Goal: Information Seeking & Learning: Learn about a topic

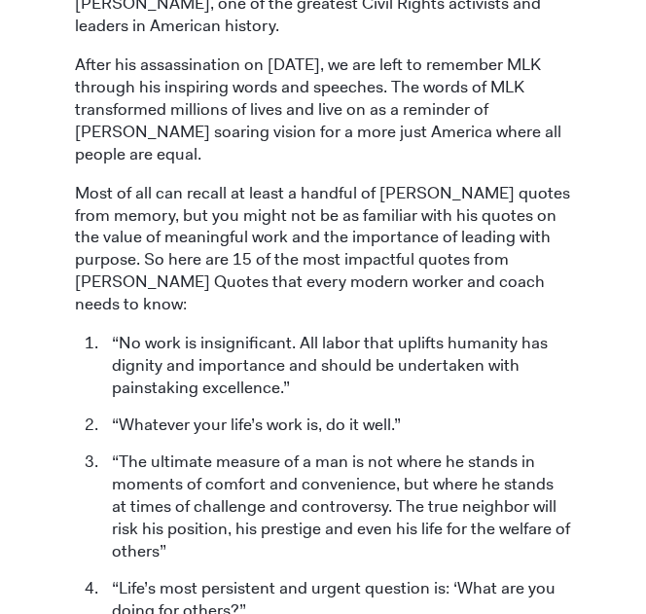
scroll to position [841, 0]
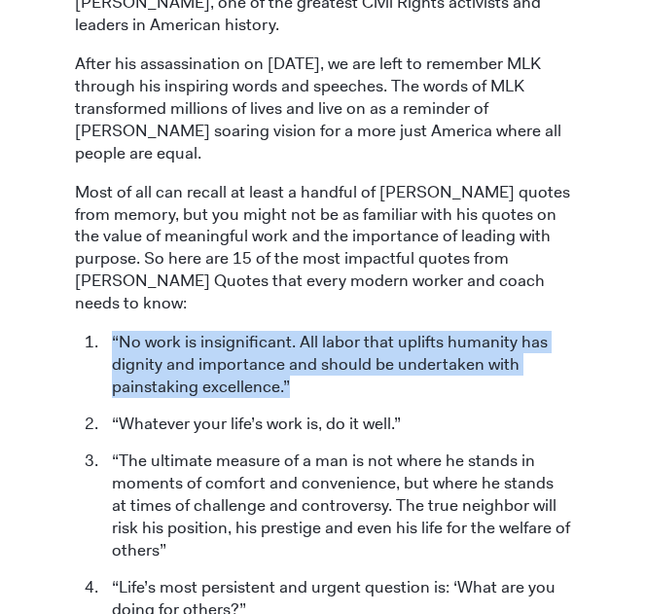
drag, startPoint x: 108, startPoint y: 240, endPoint x: 369, endPoint y: 295, distance: 266.3
click at [369, 331] on li "“No work is insignificant. All labor that uplifts humanity has dignity and impo…" at bounding box center [336, 364] width 469 height 67
copy li "“No work is insignificant. All labor that uplifts humanity has dignity and impo…"
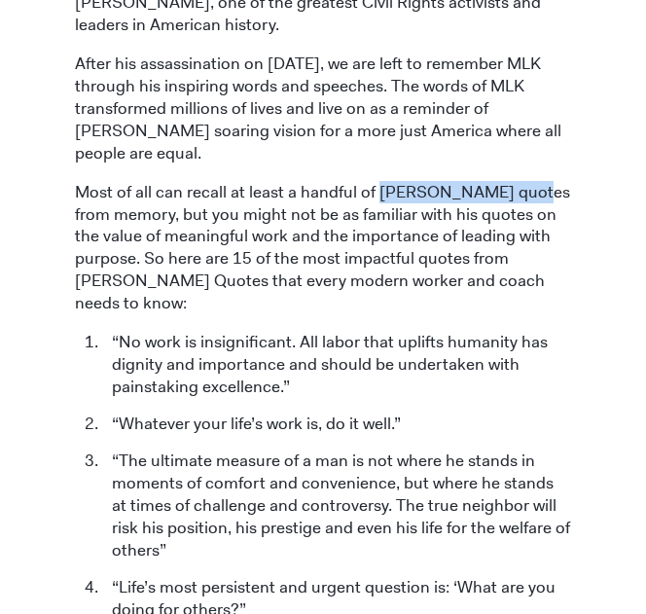
drag, startPoint x: 373, startPoint y: 96, endPoint x: 503, endPoint y: 90, distance: 129.5
click at [503, 181] on p "Most of all can recall at least a handful of [PERSON_NAME] quotes from memory, …" at bounding box center [323, 248] width 496 height 134
copy p "[PERSON_NAME] quotes"
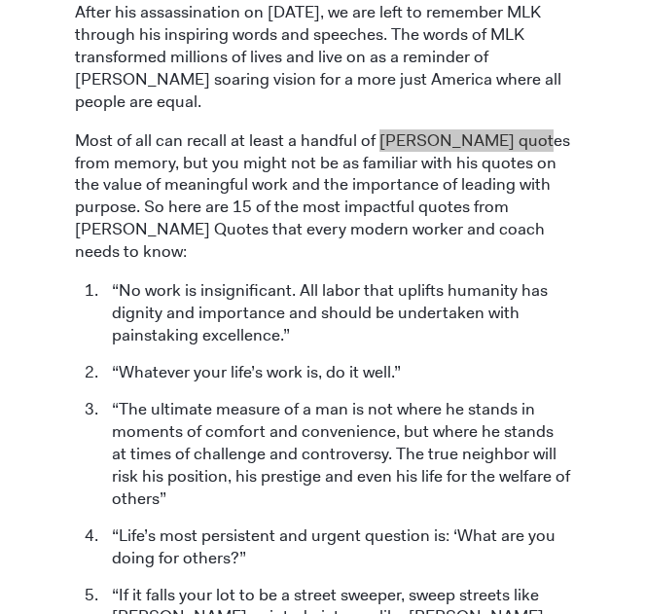
scroll to position [894, 0]
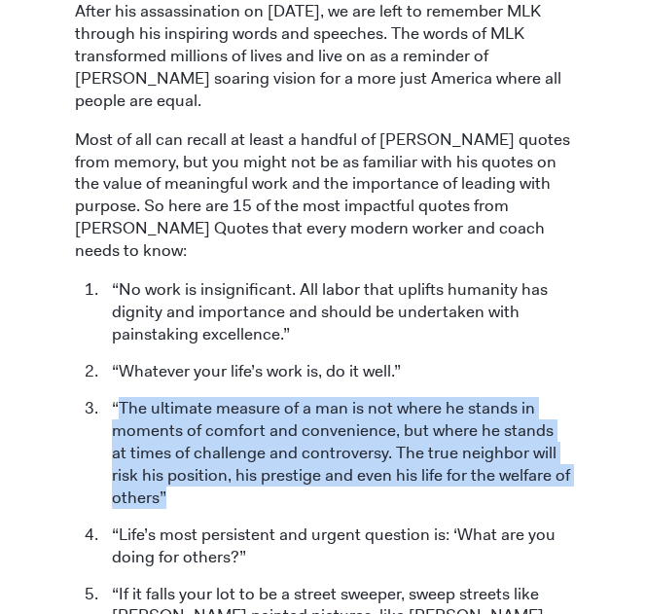
drag, startPoint x: 120, startPoint y: 306, endPoint x: 399, endPoint y: 398, distance: 293.7
click at [399, 398] on li "“The ultimate measure of a man is not where he stands in moments of comfort and…" at bounding box center [336, 453] width 469 height 112
copy li "The ultimate measure of a man is not where he stands in moments of comfort and …"
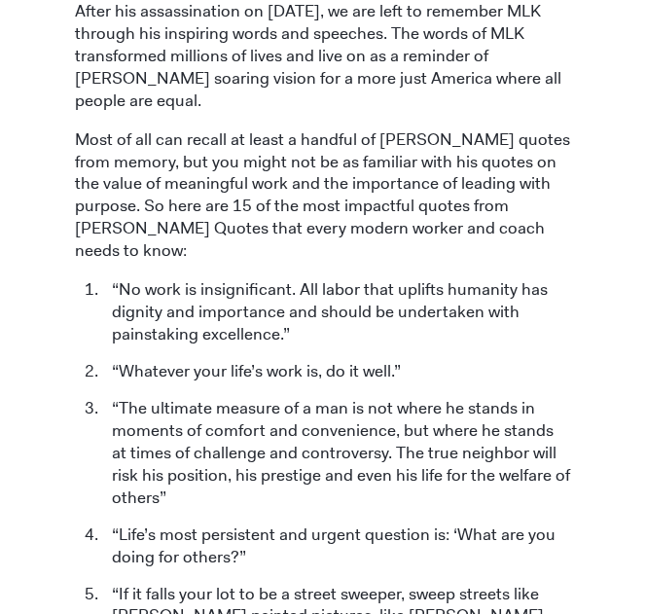
click at [418, 523] on li "“Life’s most persistent and urgent question is: ‘What are you doing for others?”" at bounding box center [336, 545] width 469 height 45
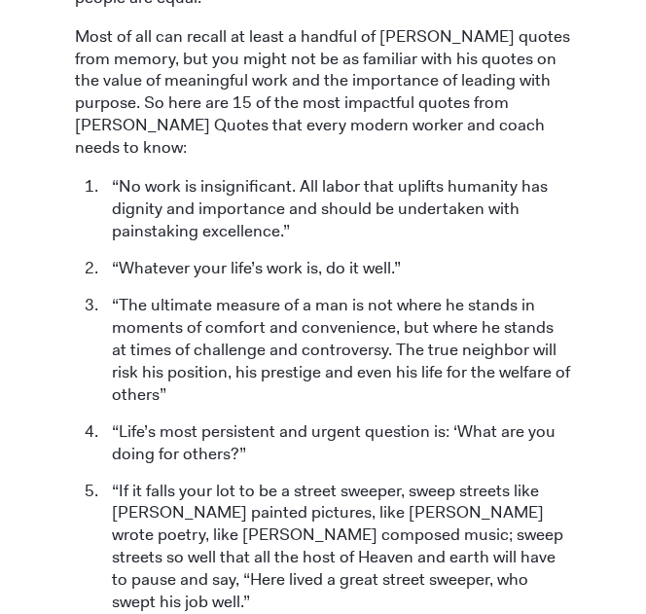
scroll to position [999, 0]
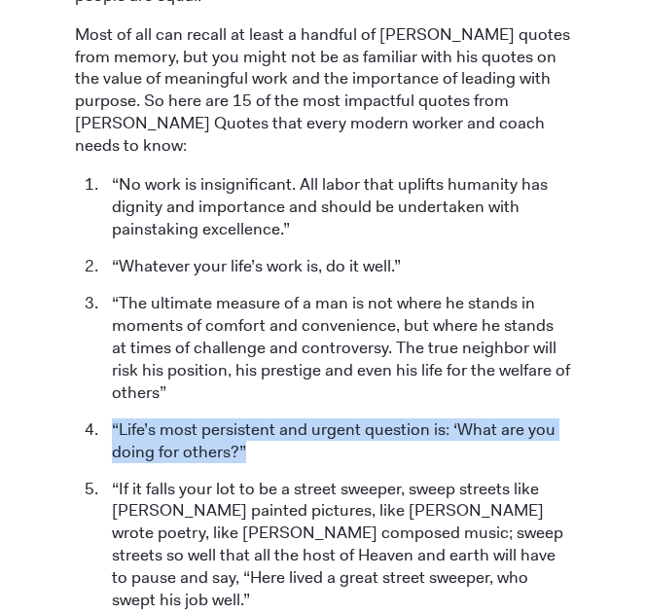
drag, startPoint x: 109, startPoint y: 332, endPoint x: 267, endPoint y: 354, distance: 160.1
click at [267, 418] on li "“Life’s most persistent and urgent question is: ‘What are you doing for others?”" at bounding box center [336, 440] width 469 height 45
click at [182, 418] on li "“Life’s most persistent and urgent question is: ‘What are you doing for others?”" at bounding box center [336, 440] width 469 height 45
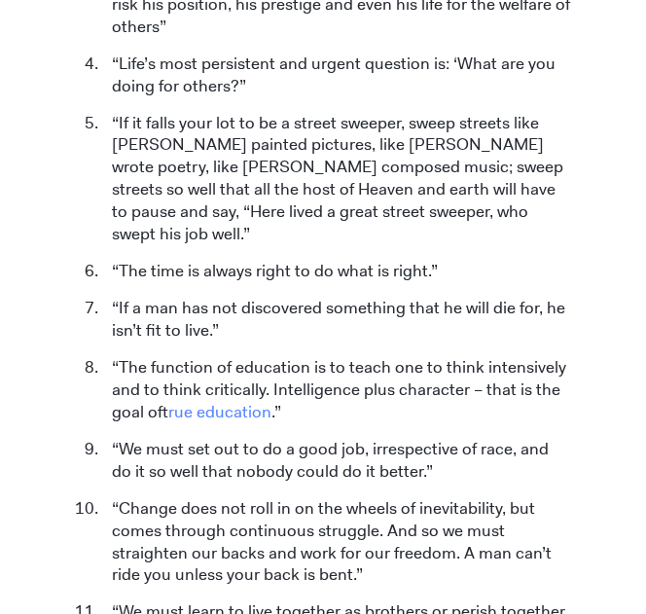
scroll to position [1365, 0]
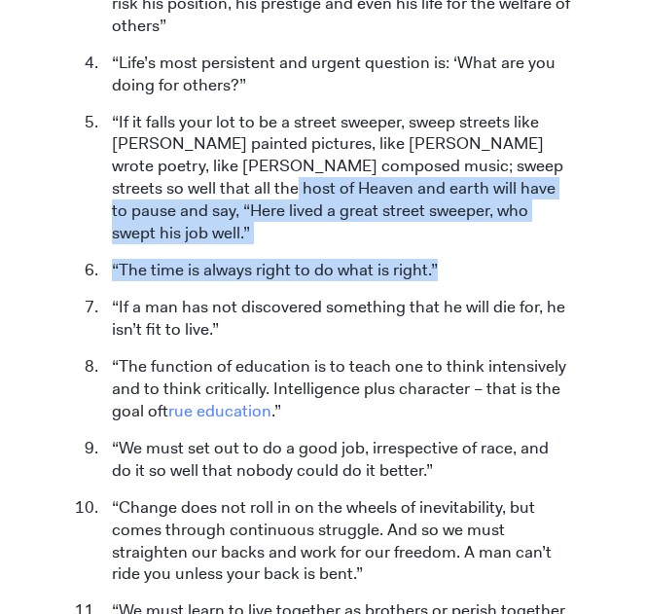
drag, startPoint x: 117, startPoint y: 25, endPoint x: 513, endPoint y: 132, distance: 410.0
click at [513, 132] on ol "“No work is insignificant. All labor that uplifts humanity has dignity and impo…" at bounding box center [323, 376] width 496 height 1141
click at [540, 124] on li "“If it falls your lot to be a street sweeper, sweep streets like [PERSON_NAME] …" at bounding box center [336, 178] width 469 height 134
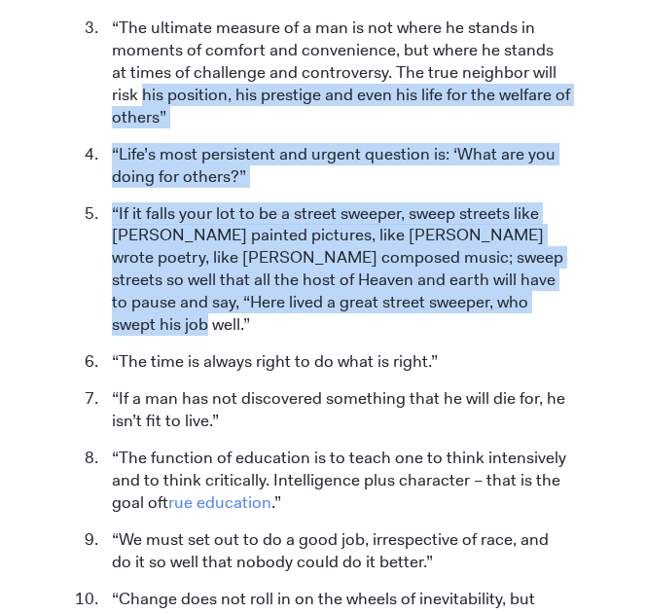
scroll to position [1236, 0]
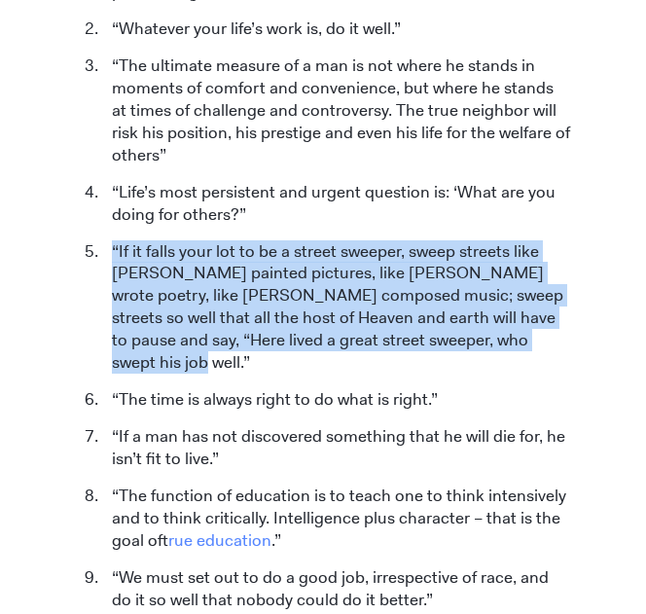
drag, startPoint x: 489, startPoint y: 116, endPoint x: 112, endPoint y: 166, distance: 380.7
click at [112, 240] on li "“If it falls your lot to be a street sweeper, sweep streets like [PERSON_NAME] …" at bounding box center [336, 307] width 469 height 134
copy li "“If it falls your lot to be a street sweeper, sweep streets like [PERSON_NAME] …"
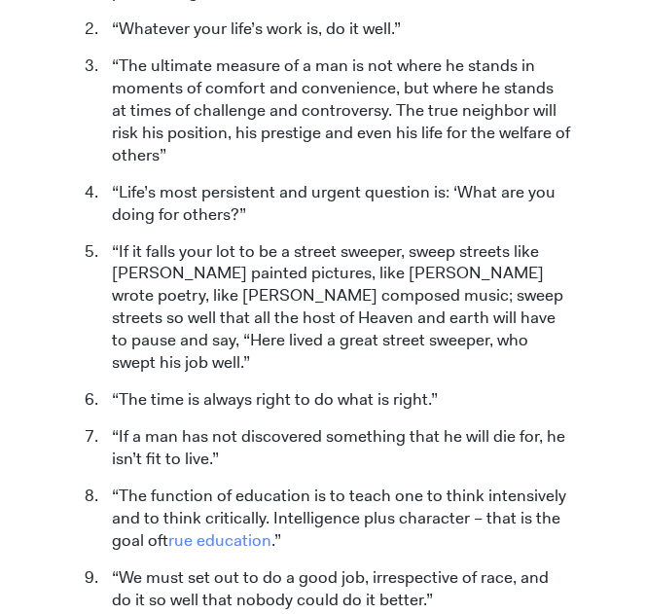
click at [418, 425] on li "“If a man has not discovered something that he will die for, he isn’t fit to li…" at bounding box center [336, 447] width 469 height 45
click at [358, 425] on li "“If a man has not discovered something that he will die for, he isn’t fit to li…" at bounding box center [336, 447] width 469 height 45
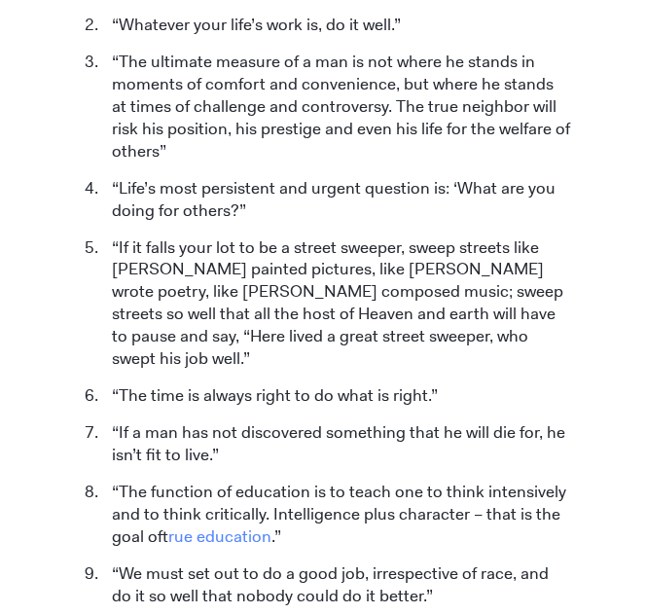
scroll to position [1241, 0]
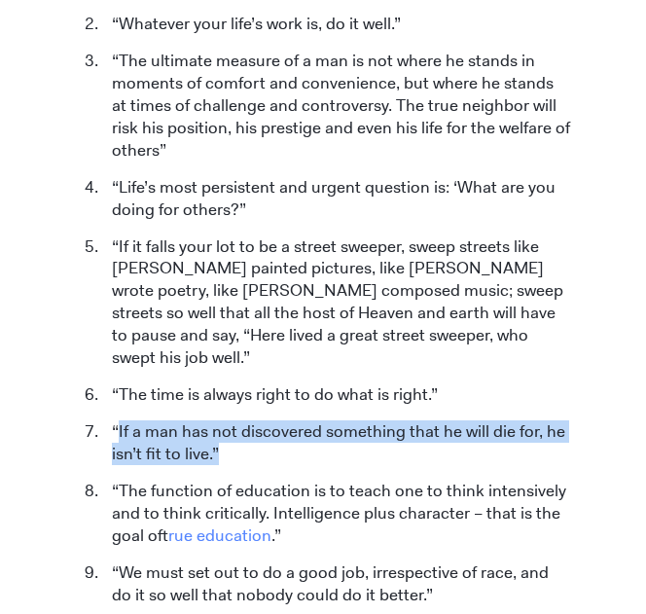
drag, startPoint x: 216, startPoint y: 331, endPoint x: 119, endPoint y: 323, distance: 97.6
click at [119, 420] on li "“If a man has not discovered something that he will die for, he isn’t fit to li…" at bounding box center [336, 442] width 469 height 45
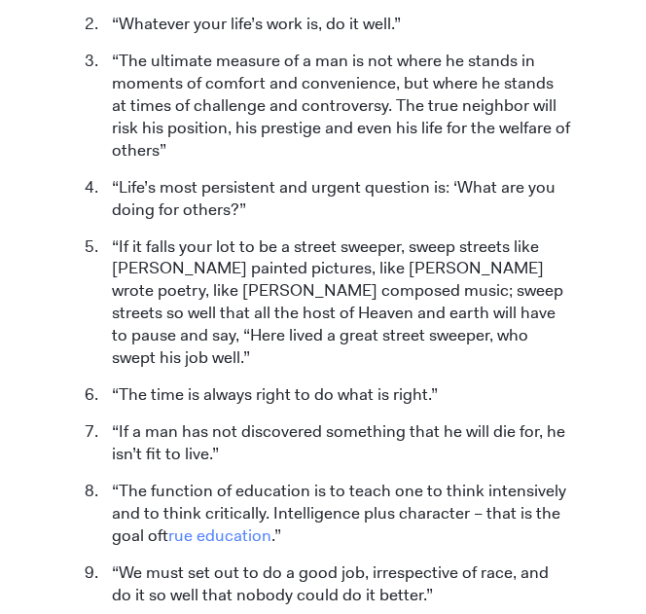
click at [310, 361] on ol "“No work is insignificant. All labor that uplifts humanity has dignity and impo…" at bounding box center [323, 501] width 496 height 1141
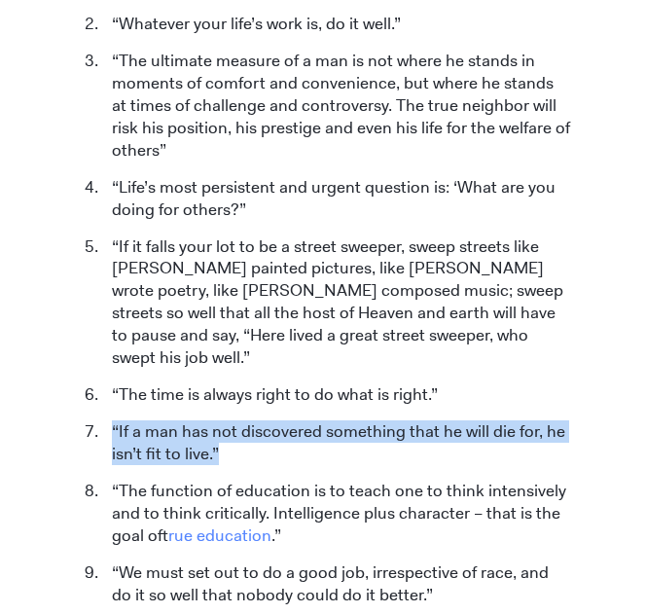
drag, startPoint x: 112, startPoint y: 305, endPoint x: 230, endPoint y: 346, distance: 124.6
click at [230, 420] on li "“If a man has not discovered something that he will die for, he isn’t fit to li…" at bounding box center [336, 442] width 469 height 45
copy li "“If a man has not discovered something that he will die for, he isn’t fit to li…"
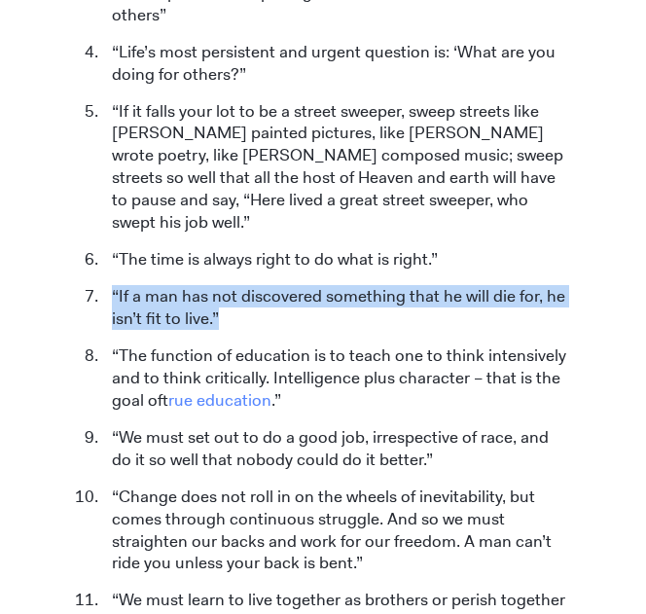
scroll to position [1377, 0]
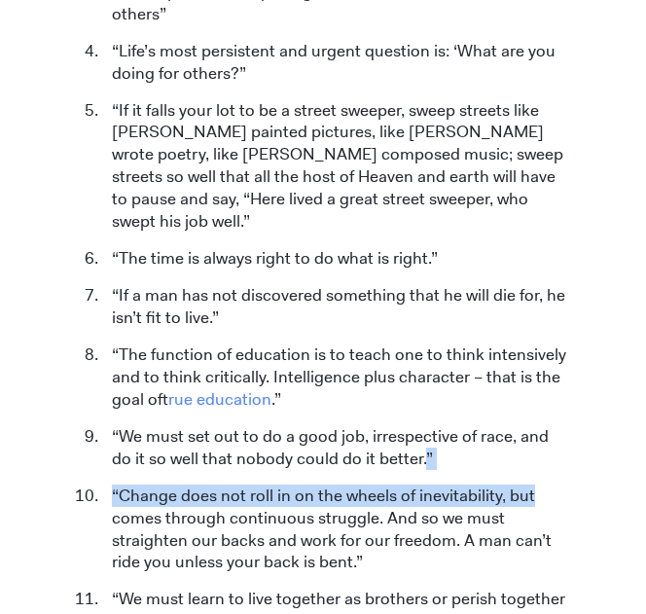
drag, startPoint x: 583, startPoint y: 363, endPoint x: 388, endPoint y: 337, distance: 196.1
click at [388, 337] on div "[DATE] 15 Inspiring [PERSON_NAME] Quotes on Work, Leadership & Purpose [PERSON_…" at bounding box center [322, 207] width 525 height 2871
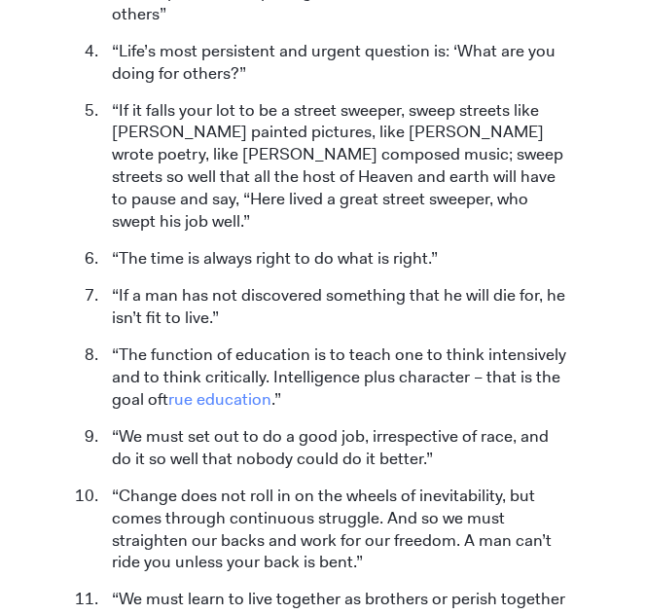
click at [412, 343] on li "“The function of education is to teach one to think intensively and to think cr…" at bounding box center [336, 376] width 469 height 67
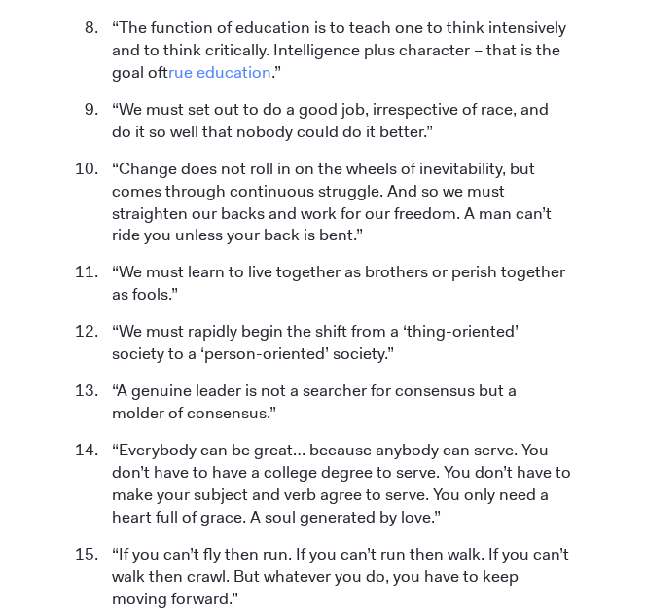
scroll to position [1709, 0]
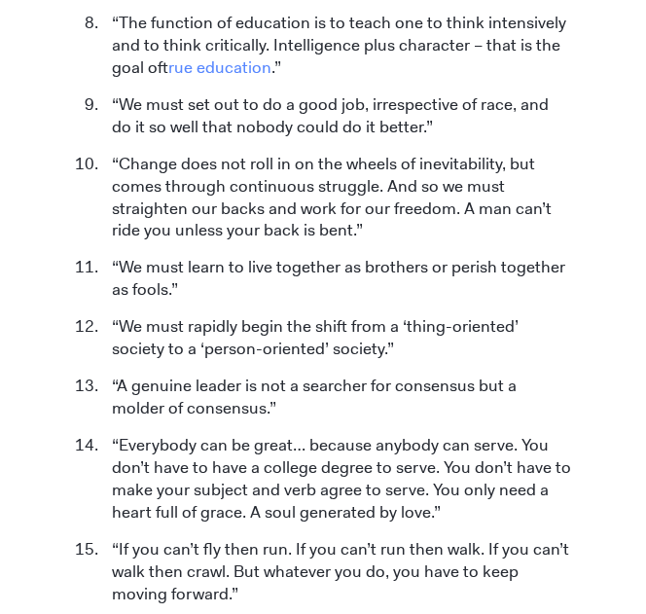
drag, startPoint x: 427, startPoint y: 387, endPoint x: 260, endPoint y: 260, distance: 210.3
click at [260, 374] on li "“A genuine leader is not a searcher for consensus but a molder of consensus.”" at bounding box center [336, 396] width 469 height 45
drag, startPoint x: 387, startPoint y: 250, endPoint x: 330, endPoint y: 177, distance: 92.8
click at [330, 256] on li "“We must learn to live together as brothers or perish together as fools.”" at bounding box center [336, 278] width 469 height 45
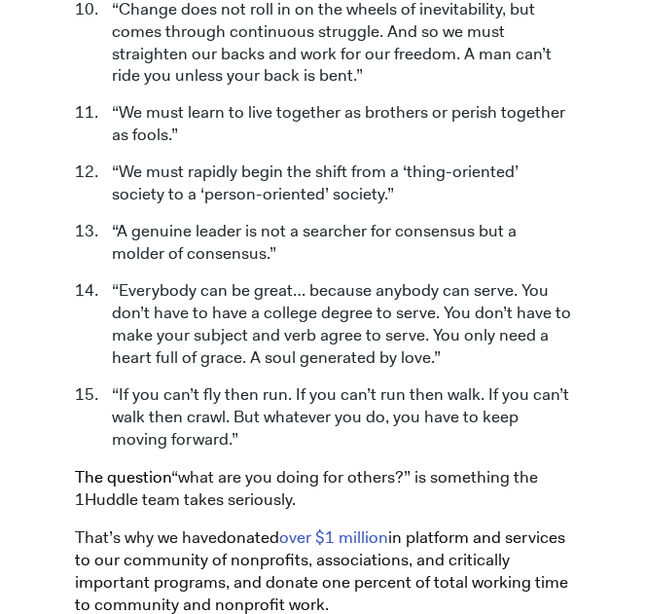
scroll to position [1864, 0]
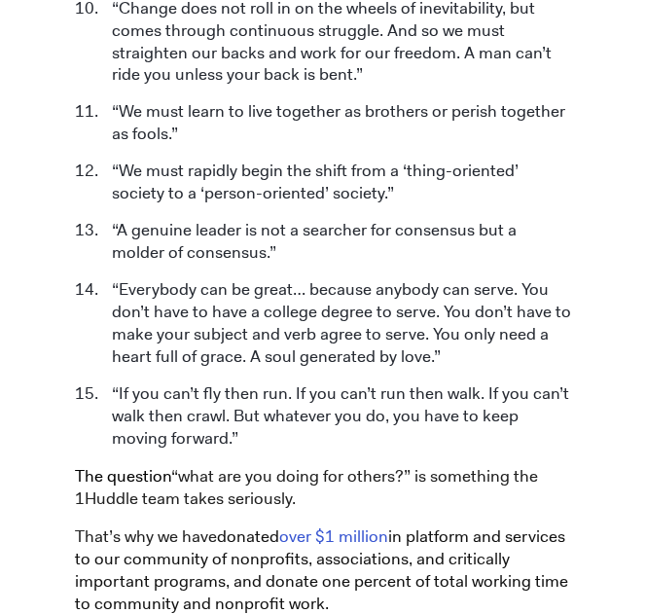
drag, startPoint x: 330, startPoint y: 177, endPoint x: 294, endPoint y: 159, distance: 40.5
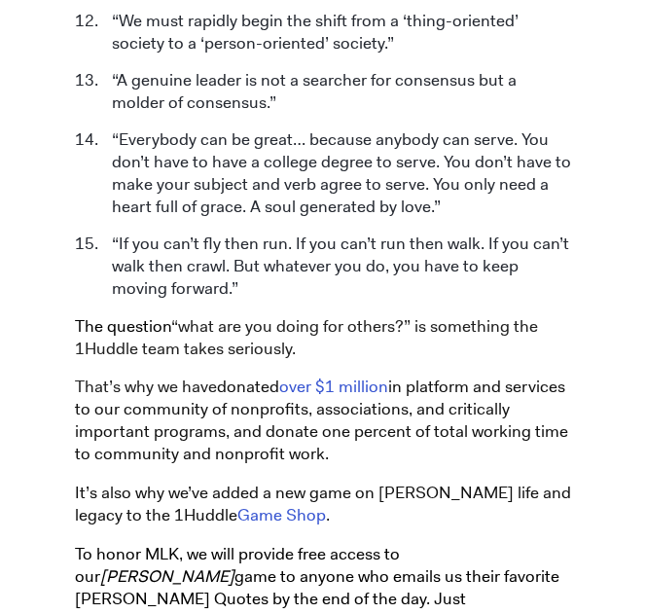
scroll to position [2018, 0]
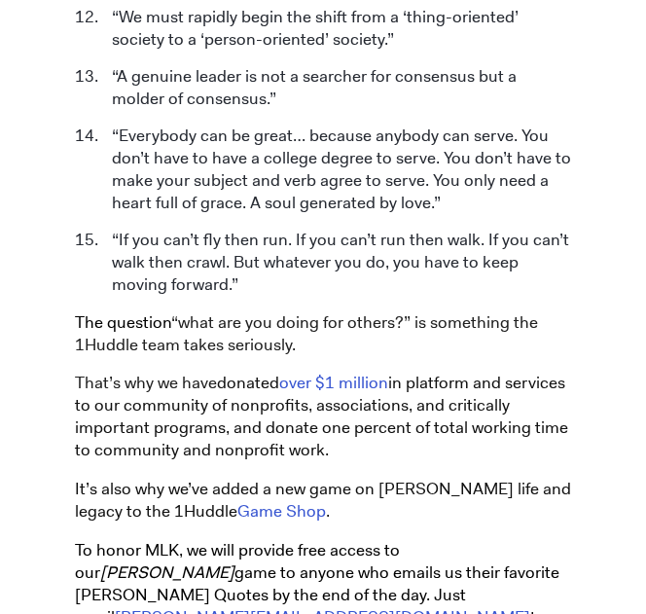
drag, startPoint x: 294, startPoint y: 159, endPoint x: 231, endPoint y: 166, distance: 62.7
click at [231, 229] on li "“If you can’t fly then run. If you can’t run then walk. If you can’t walk then …" at bounding box center [336, 262] width 469 height 67
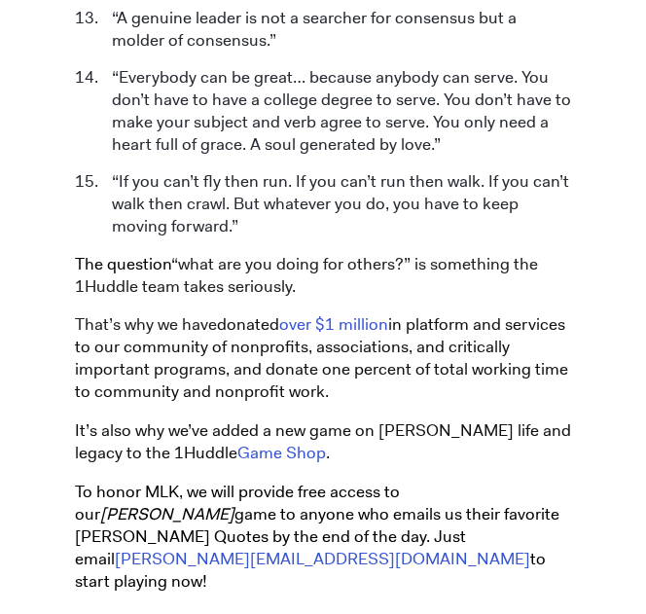
scroll to position [2083, 0]
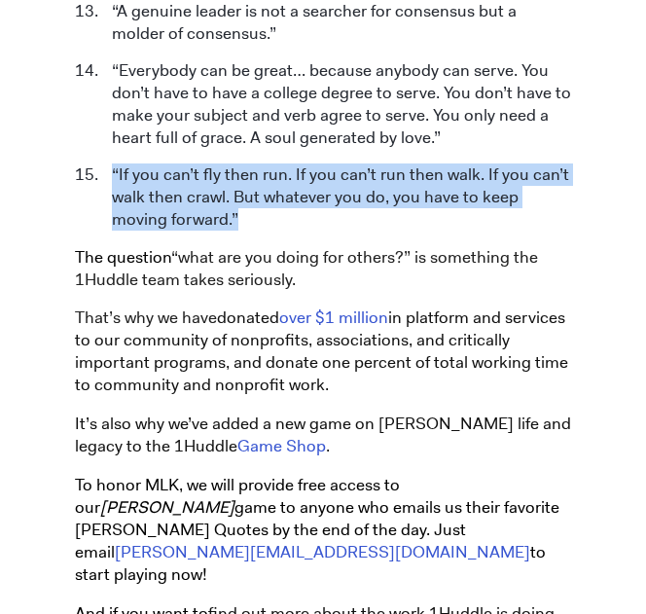
drag, startPoint x: 182, startPoint y: 101, endPoint x: 107, endPoint y: 53, distance: 88.8
click at [107, 163] on li "“If you can’t fly then run. If you can’t run then walk. If you can’t walk then …" at bounding box center [336, 196] width 469 height 67
copy li "“If you can’t fly then run. If you can’t run then walk. If you can’t walk then …"
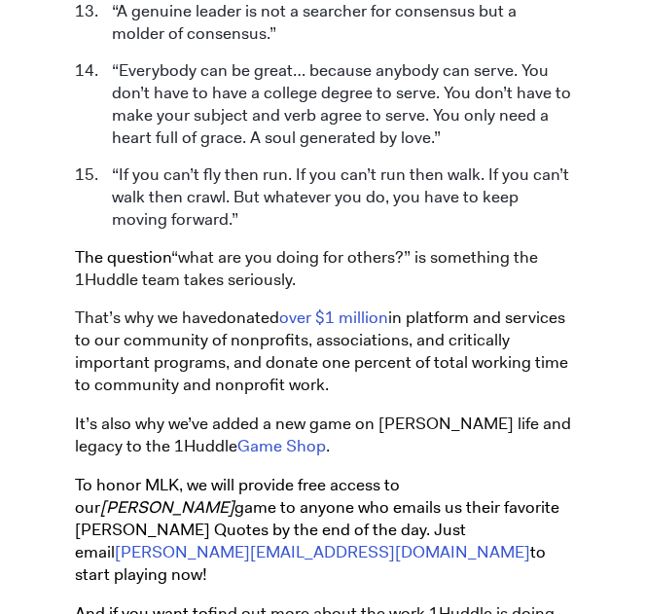
click at [481, 306] on span "in platform and services to our community of nonprofits, associations, and crit…" at bounding box center [321, 350] width 493 height 89
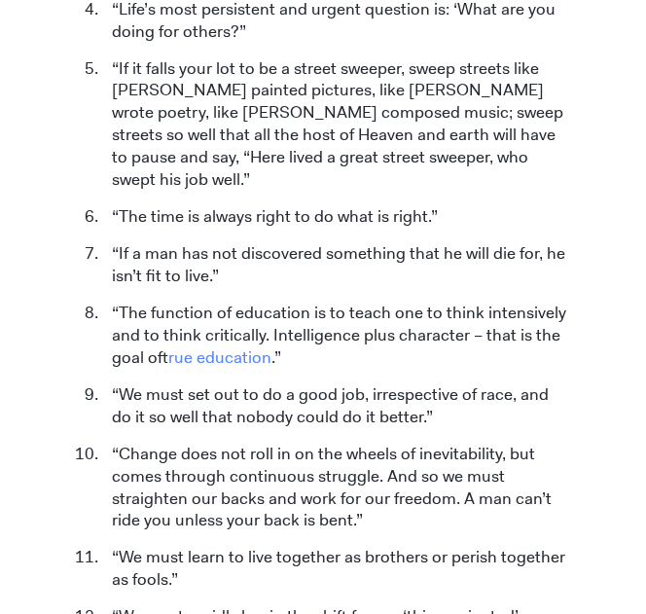
scroll to position [1429, 0]
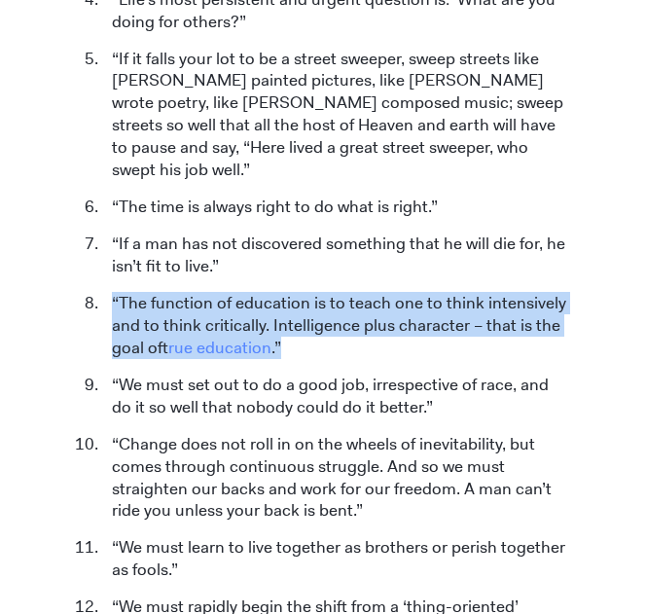
drag, startPoint x: 291, startPoint y: 231, endPoint x: 111, endPoint y: 183, distance: 186.4
click at [111, 292] on li "“The function of education is to teach one to think intensively and to think cr…" at bounding box center [336, 325] width 469 height 67
copy li "“The function of education is to teach one to think intensively and to think cr…"
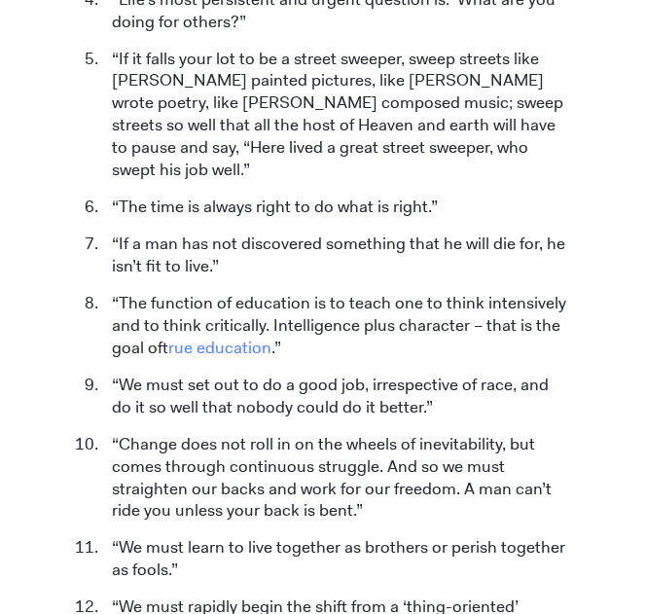
click at [523, 433] on li "“Change does not roll in on the wheels of inevitability, but comes through cont…" at bounding box center [336, 477] width 469 height 89
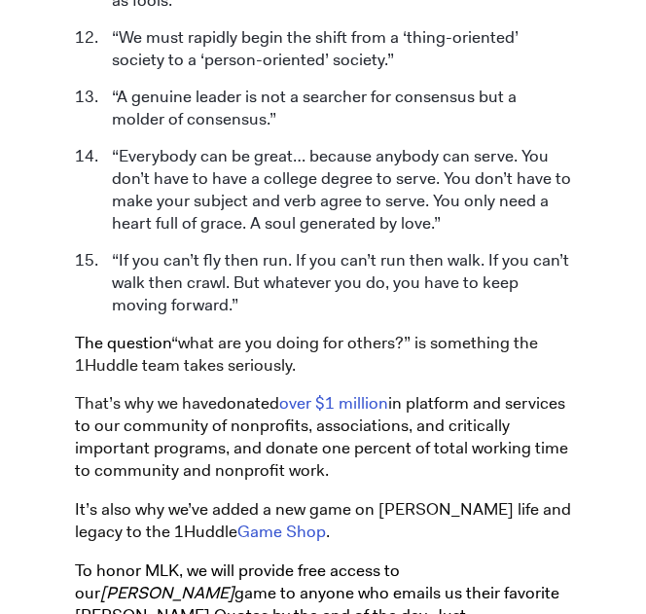
scroll to position [1999, 0]
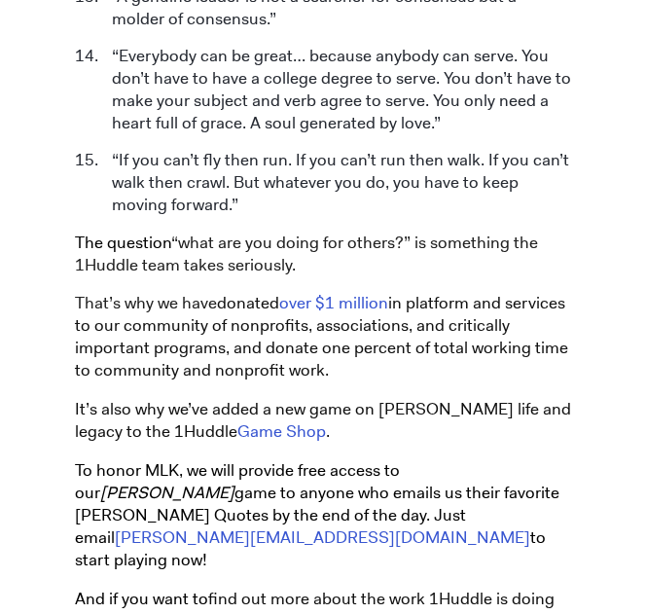
drag, startPoint x: 460, startPoint y: 491, endPoint x: 198, endPoint y: 455, distance: 264.1
click at [198, 587] on span "And if you want to" at bounding box center [141, 597] width 133 height 21
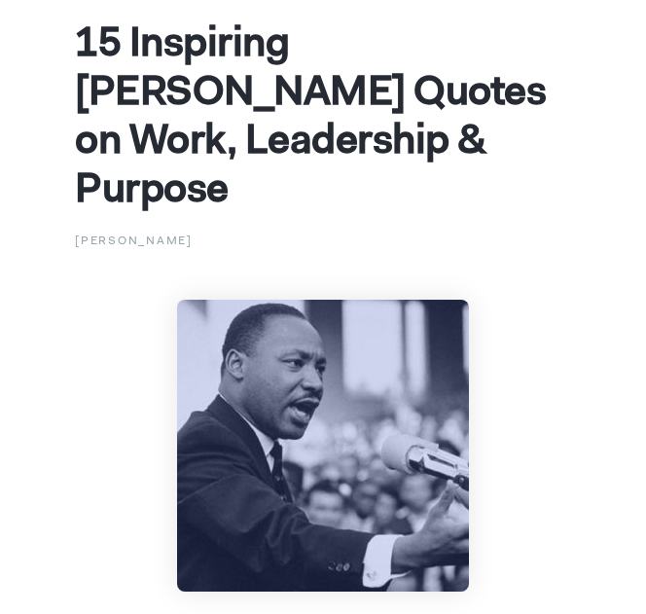
scroll to position [125, 0]
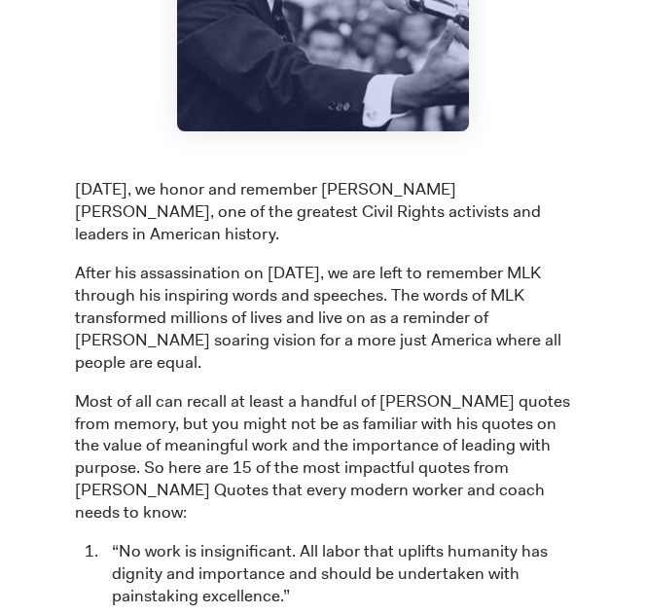
scroll to position [665, 0]
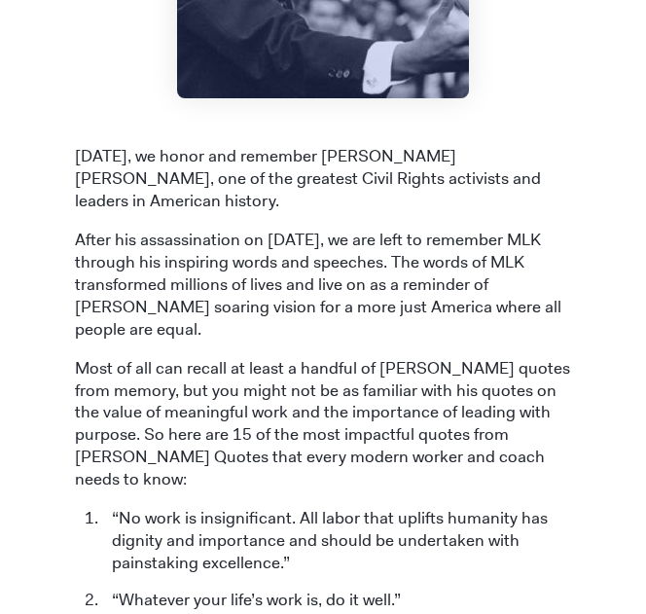
drag, startPoint x: 568, startPoint y: 255, endPoint x: 463, endPoint y: 314, distance: 120.6
click at [463, 357] on p "Most of all can recall at least a handful of [PERSON_NAME] quotes from memory, …" at bounding box center [323, 424] width 496 height 134
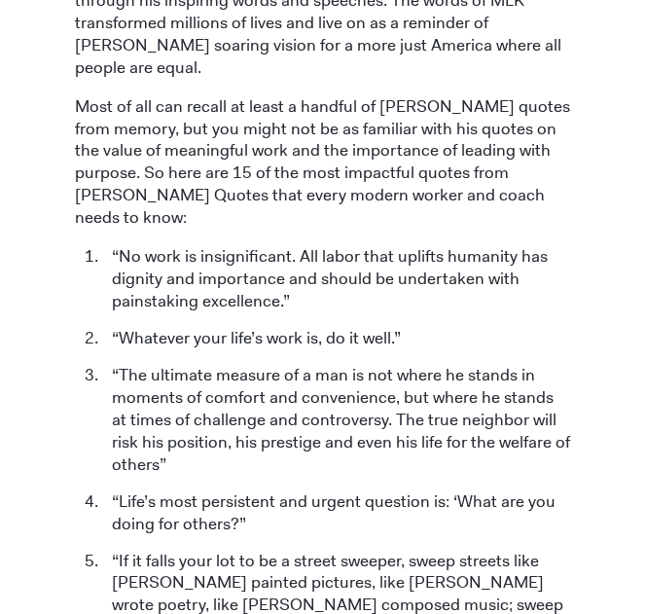
scroll to position [946, 0]
